Goal: Task Accomplishment & Management: Manage account settings

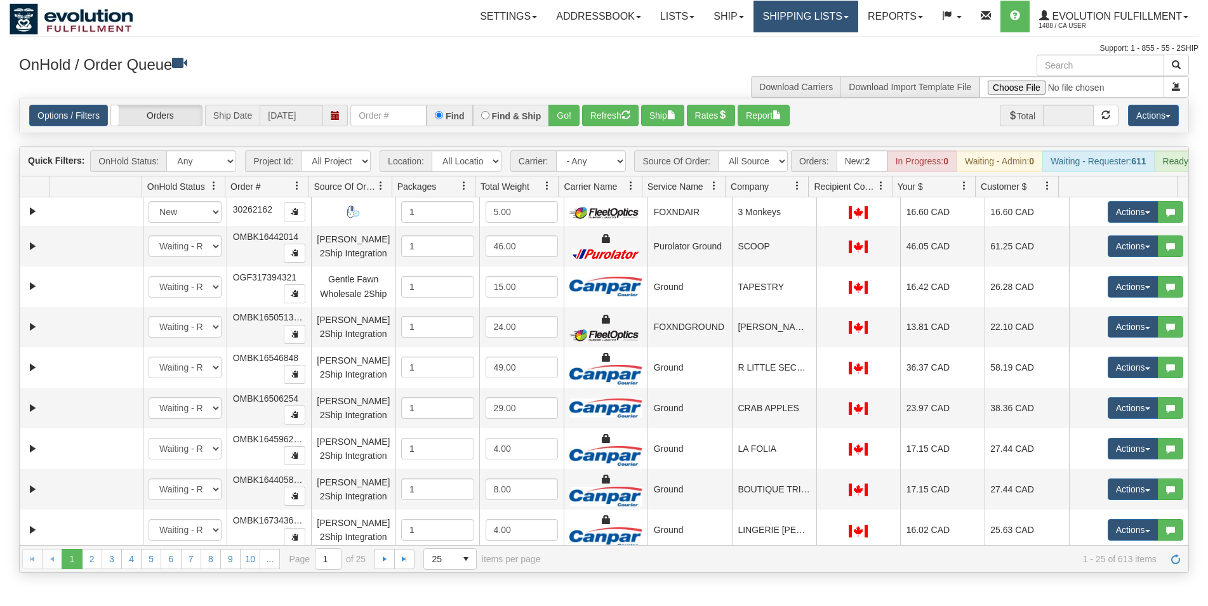
drag, startPoint x: 0, startPoint y: 0, endPoint x: 784, endPoint y: 21, distance: 783.8
click at [791, 20] on link "Shipping lists" at bounding box center [806, 17] width 105 height 32
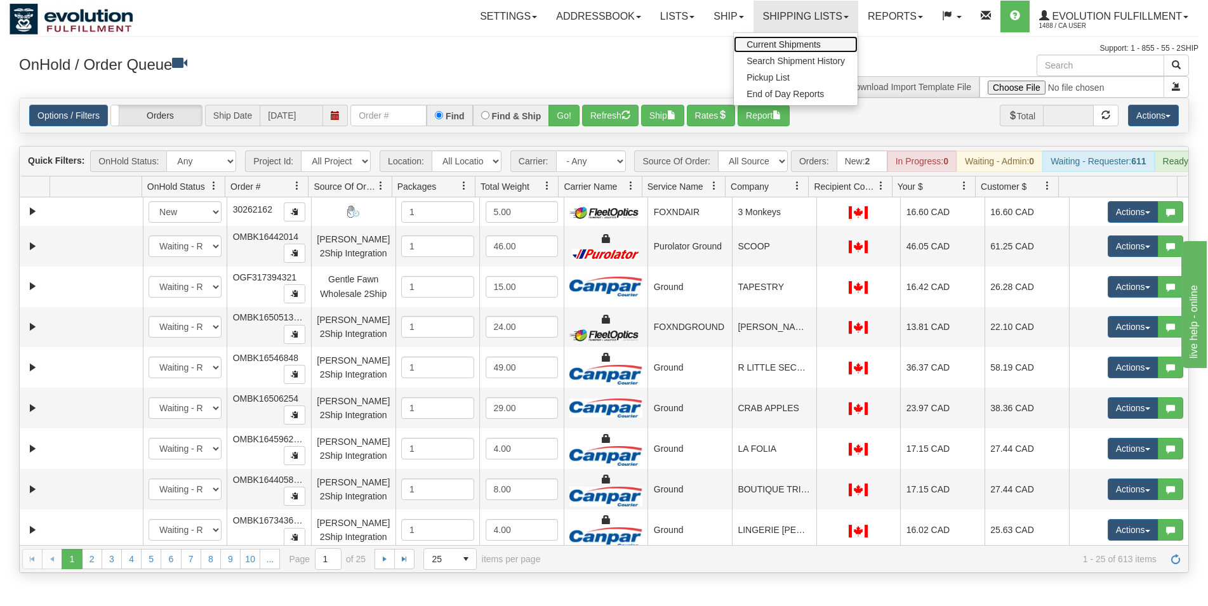
click at [769, 44] on span "Current Shipments" at bounding box center [784, 44] width 74 height 10
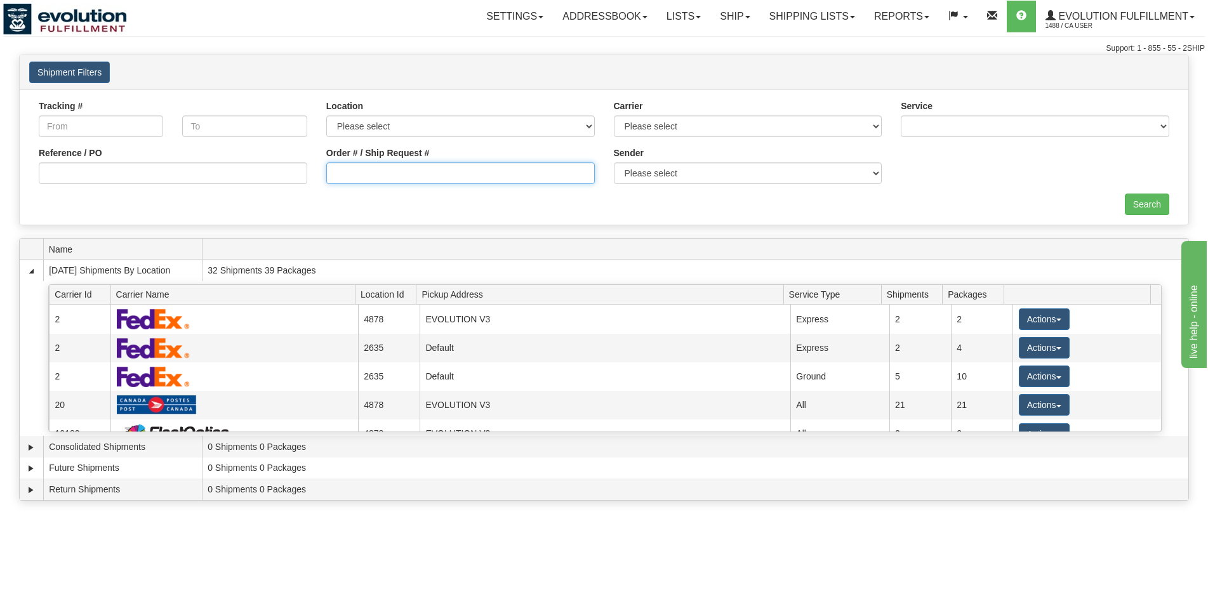
click at [397, 181] on input "Order # / Ship Request #" at bounding box center [460, 174] width 269 height 22
type input "1092-1"
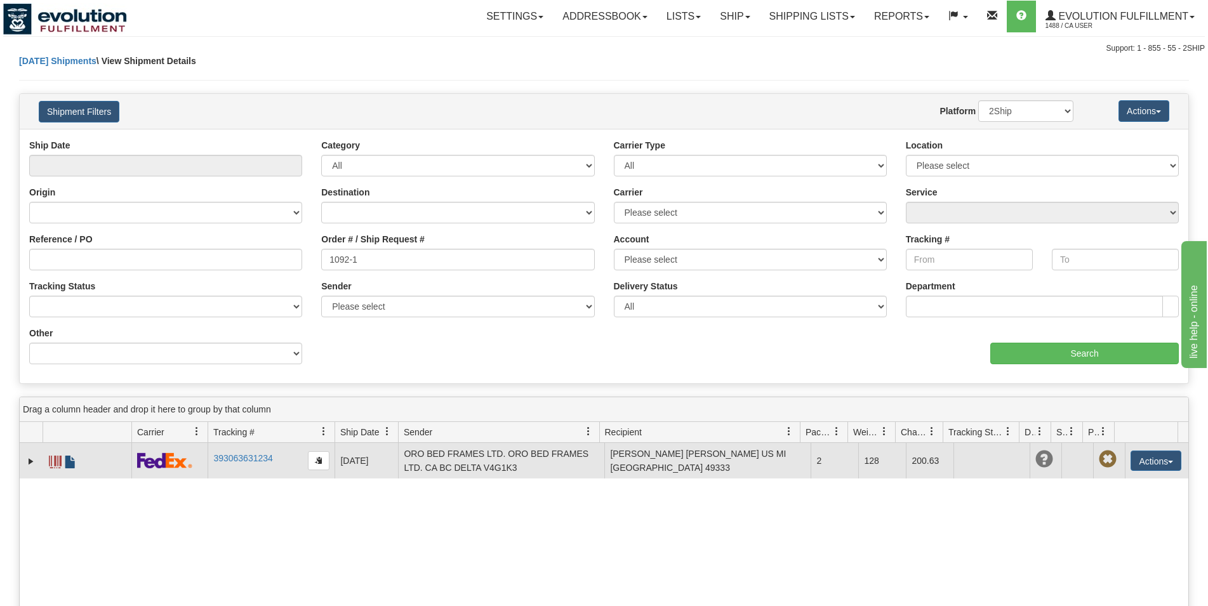
click at [72, 460] on span at bounding box center [70, 462] width 13 height 13
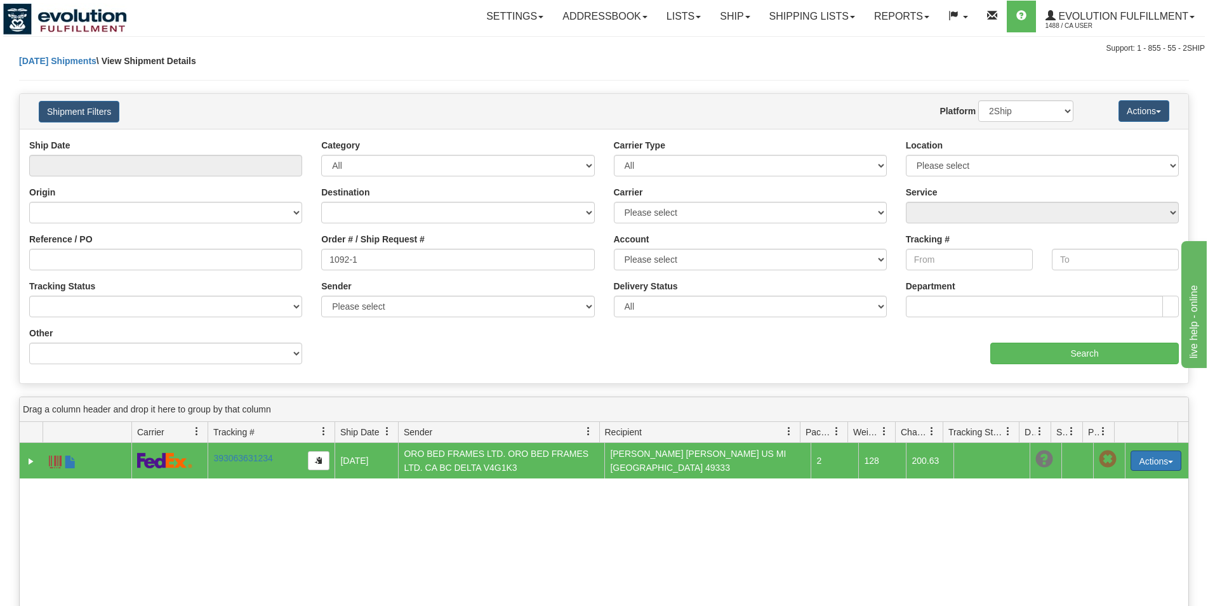
click at [1149, 469] on button "Actions" at bounding box center [1156, 461] width 51 height 20
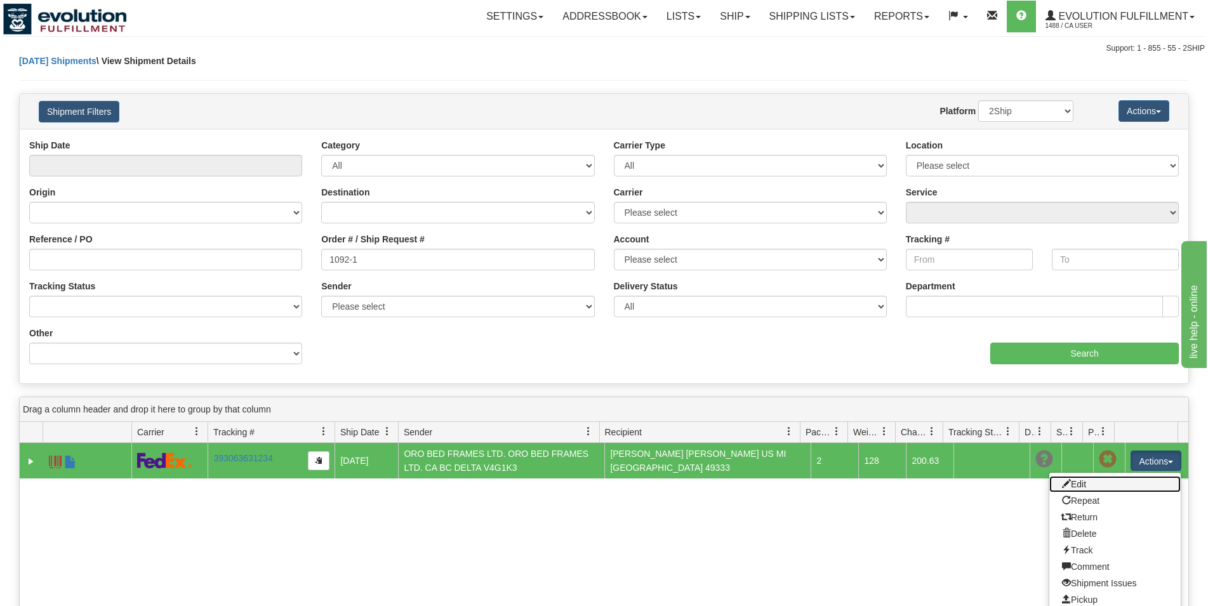
click at [1104, 483] on link "Edit" at bounding box center [1115, 484] width 131 height 17
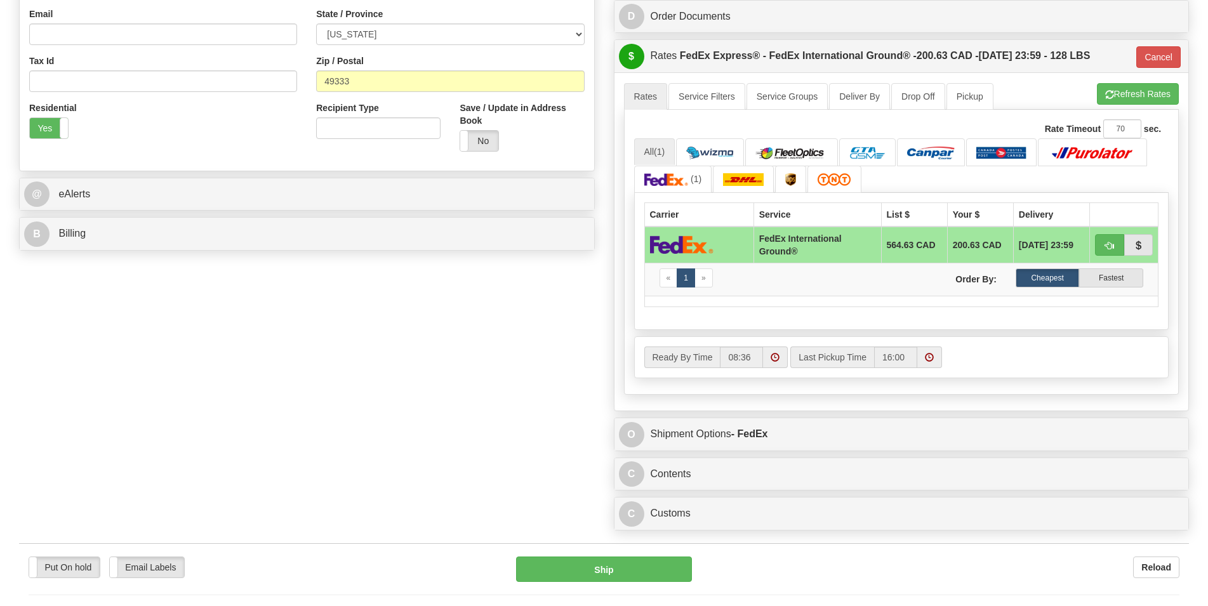
scroll to position [453, 0]
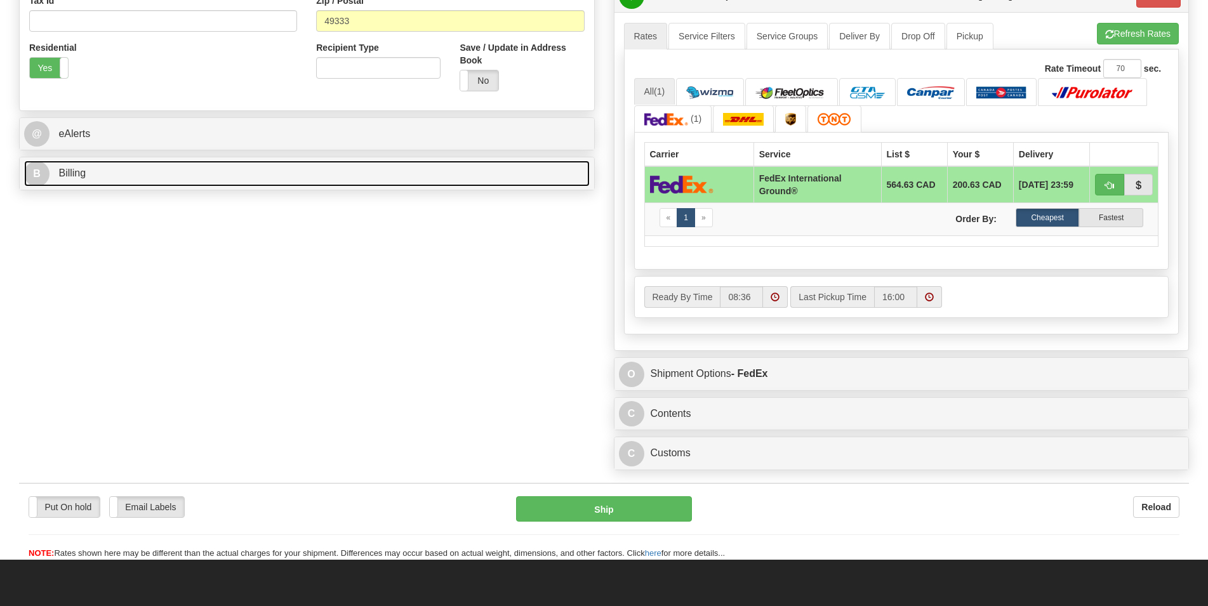
click at [255, 184] on link "B Billing" at bounding box center [307, 174] width 566 height 26
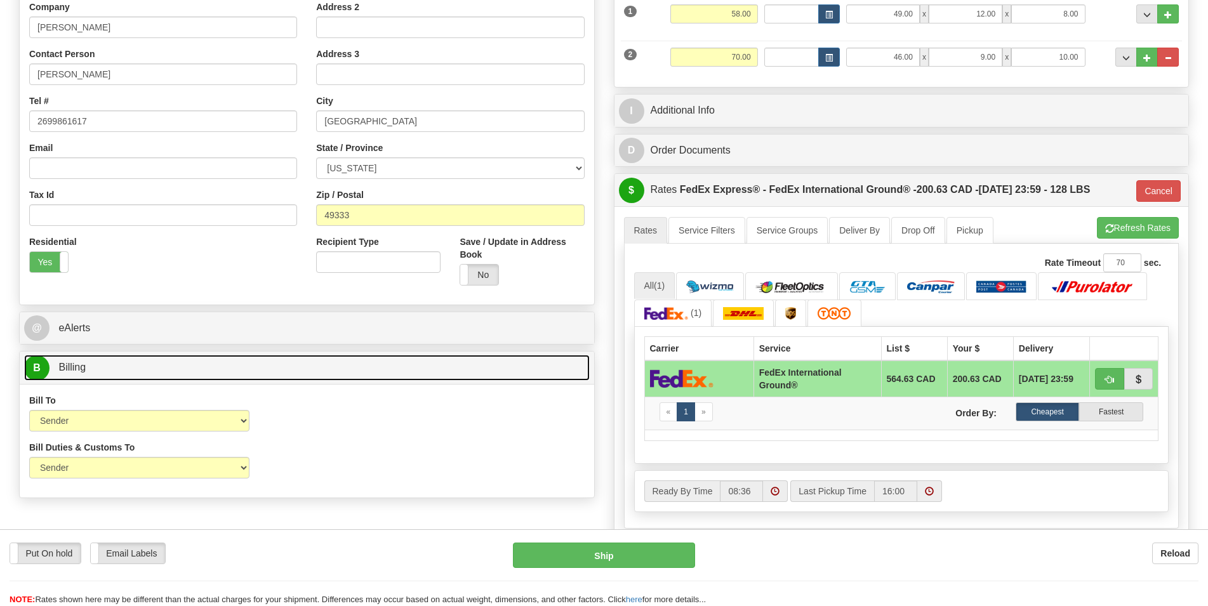
scroll to position [0, 0]
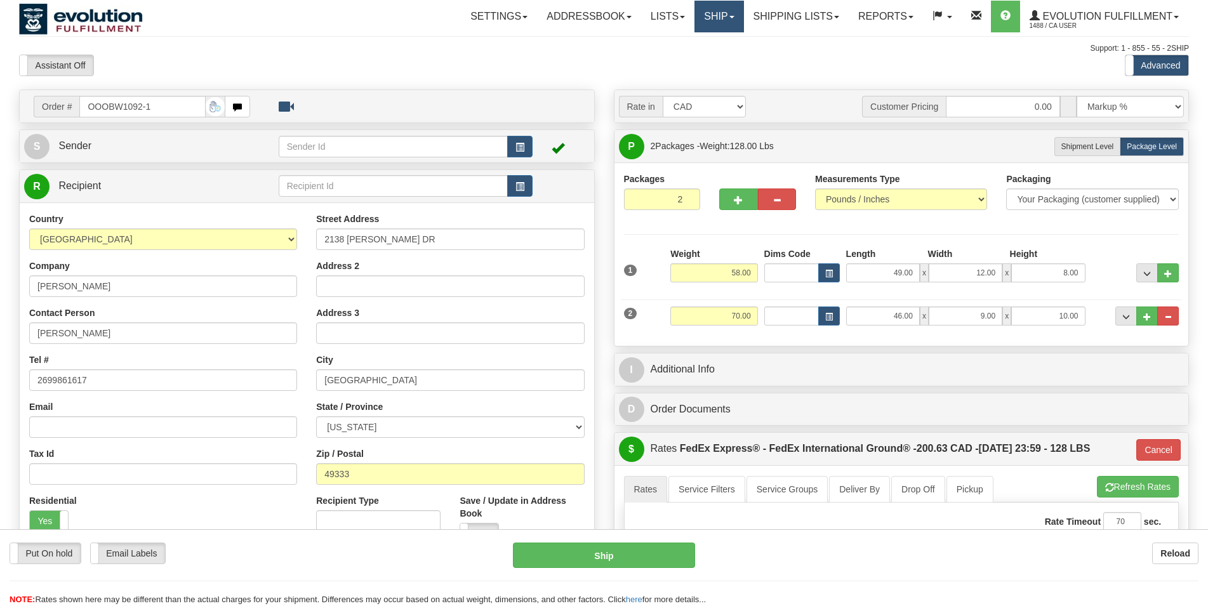
click at [726, 8] on link "Ship" at bounding box center [719, 17] width 49 height 32
click at [695, 61] on span "OnHold / Order Queue" at bounding box center [686, 61] width 90 height 10
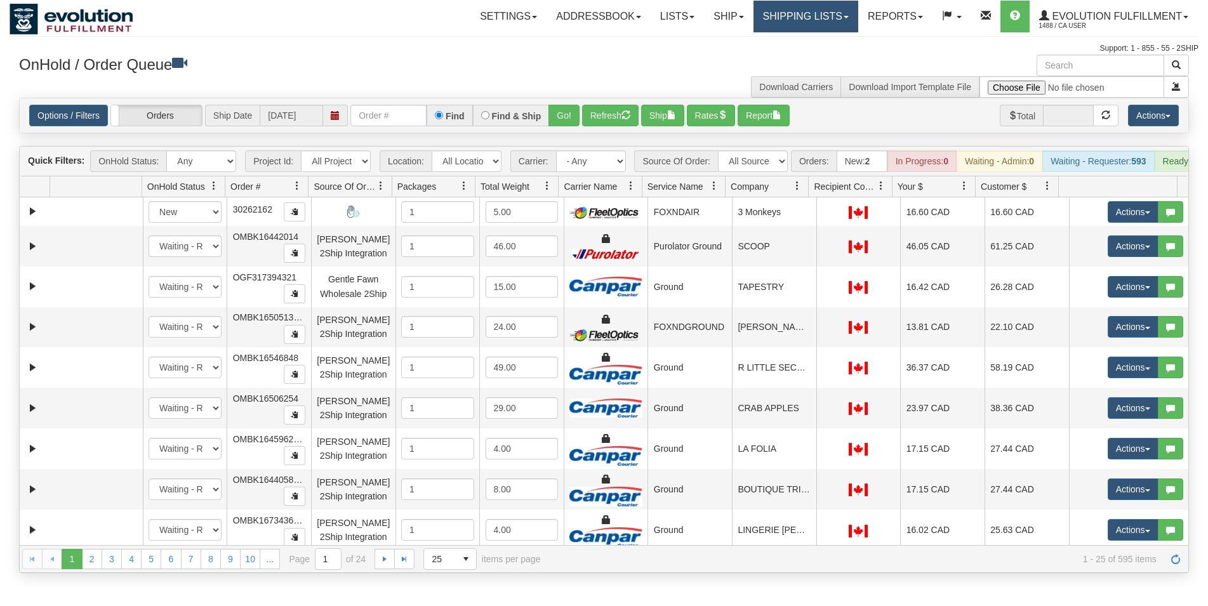
click at [801, 10] on link "Shipping lists" at bounding box center [806, 17] width 105 height 32
click at [784, 48] on span "Current Shipments" at bounding box center [784, 44] width 74 height 10
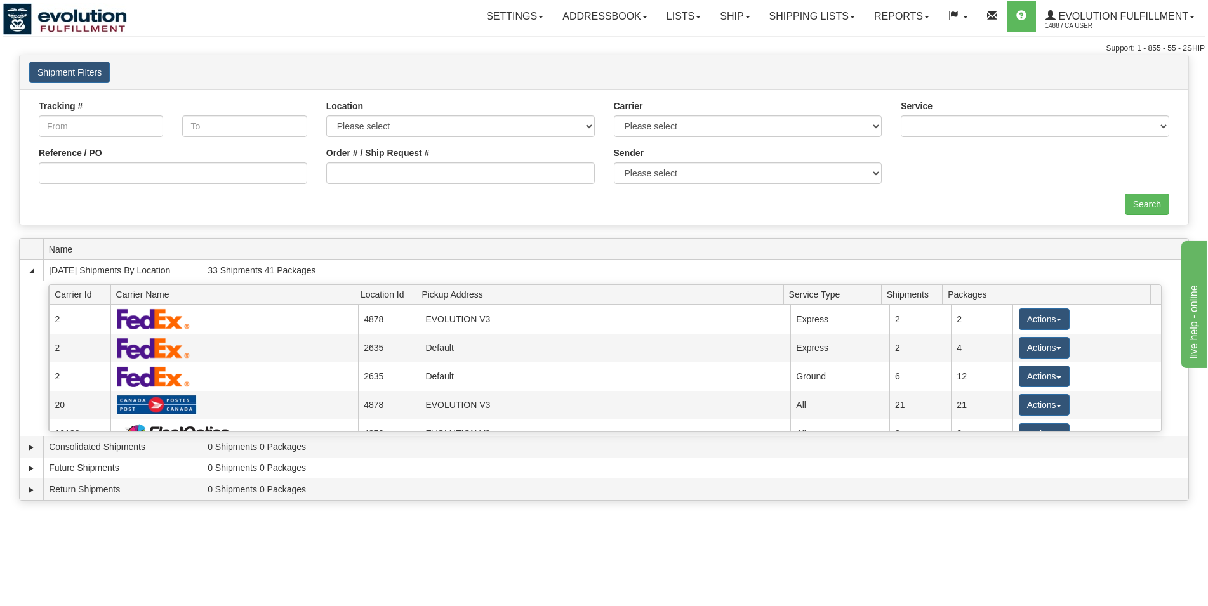
drag, startPoint x: 317, startPoint y: 176, endPoint x: 334, endPoint y: 175, distance: 16.5
click at [334, 177] on div "Order # / Ship Request #" at bounding box center [461, 170] width 288 height 47
click at [334, 175] on input "Order # / Ship Request #" at bounding box center [460, 174] width 269 height 22
type input "1088"
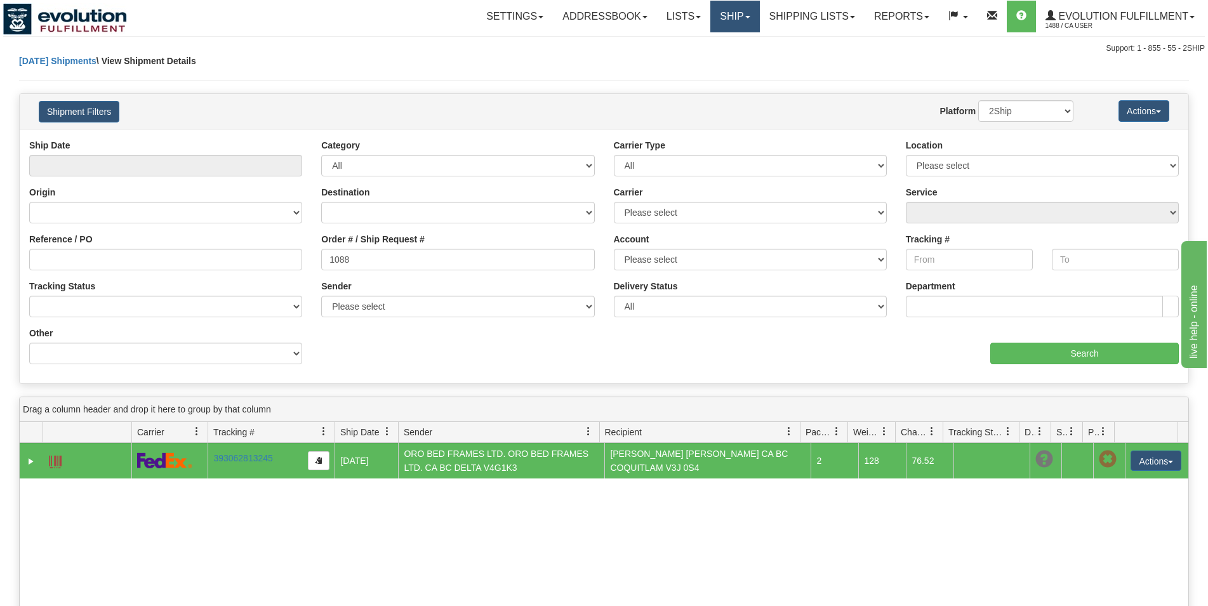
drag, startPoint x: 726, startPoint y: 18, endPoint x: 713, endPoint y: 31, distance: 18.0
click at [726, 18] on link "Ship" at bounding box center [735, 17] width 49 height 32
click at [695, 59] on span "OnHold / Order Queue" at bounding box center [702, 61] width 90 height 10
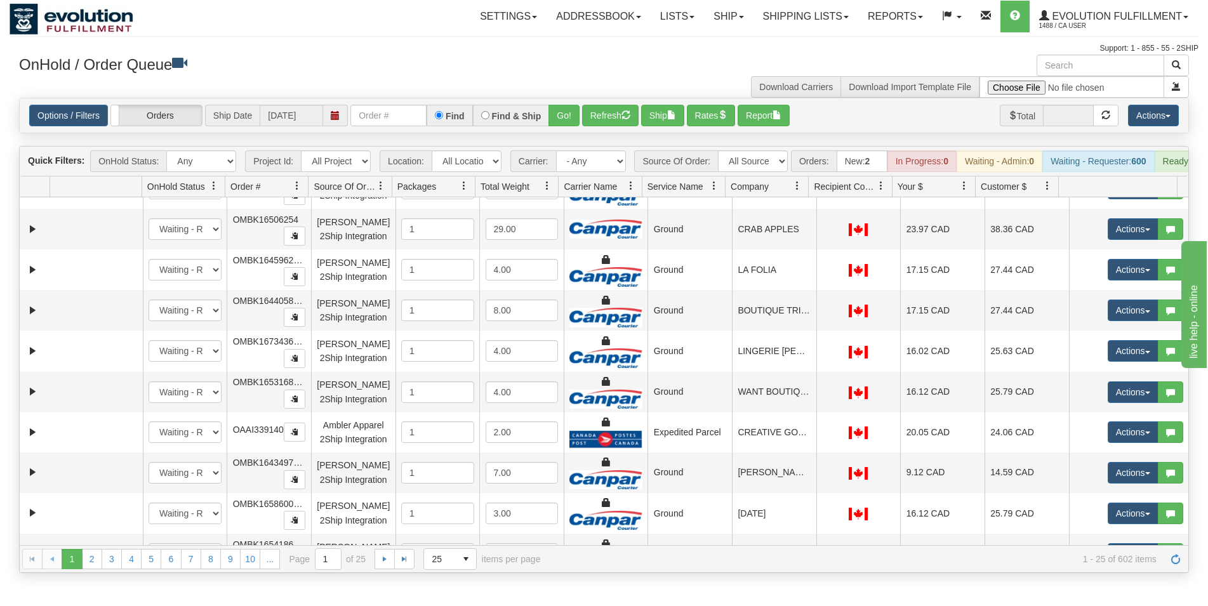
scroll to position [183, 0]
